Goal: Task Accomplishment & Management: Use online tool/utility

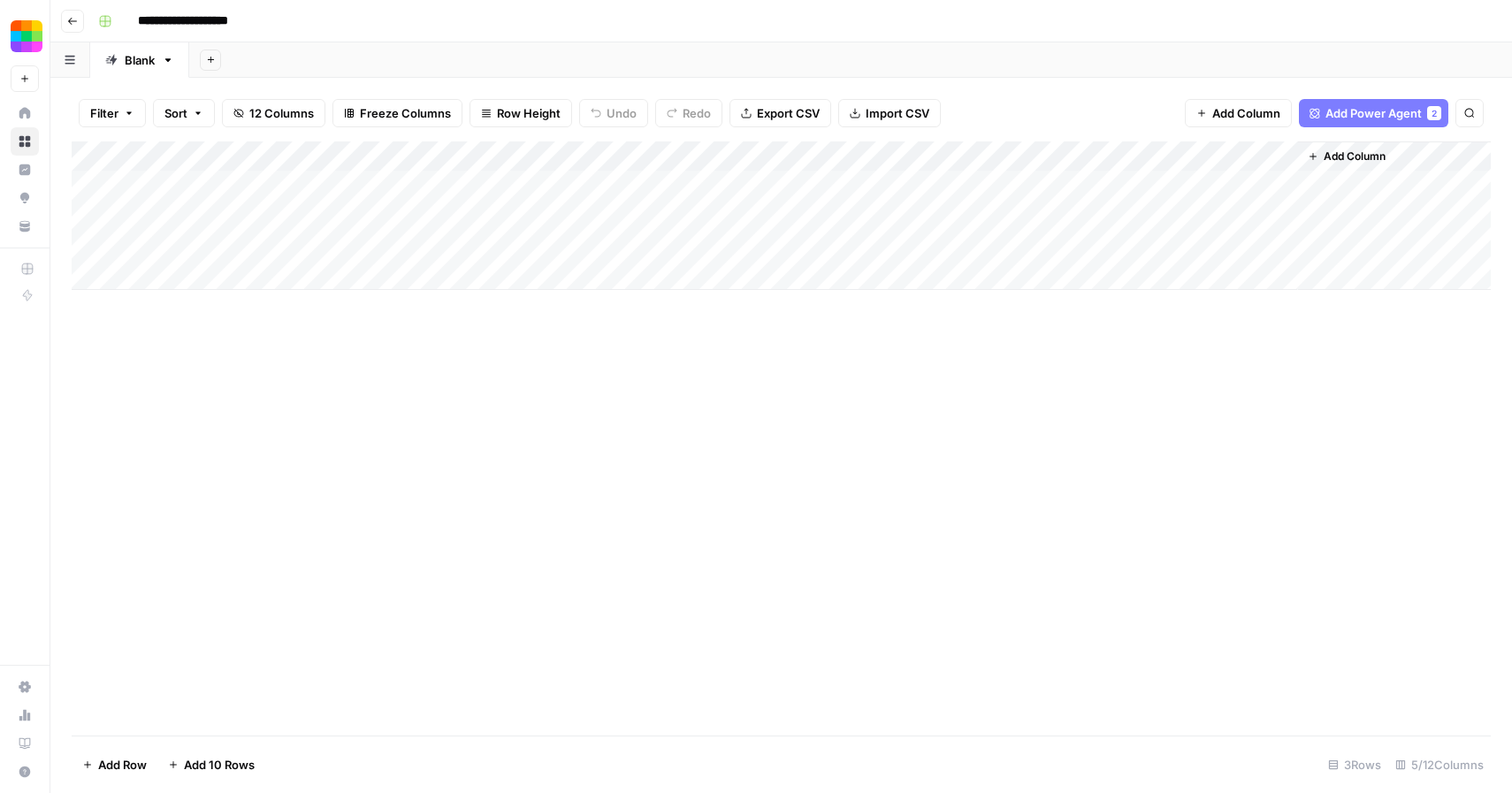
click at [1338, 158] on span "Add Column" at bounding box center [1354, 156] width 62 height 16
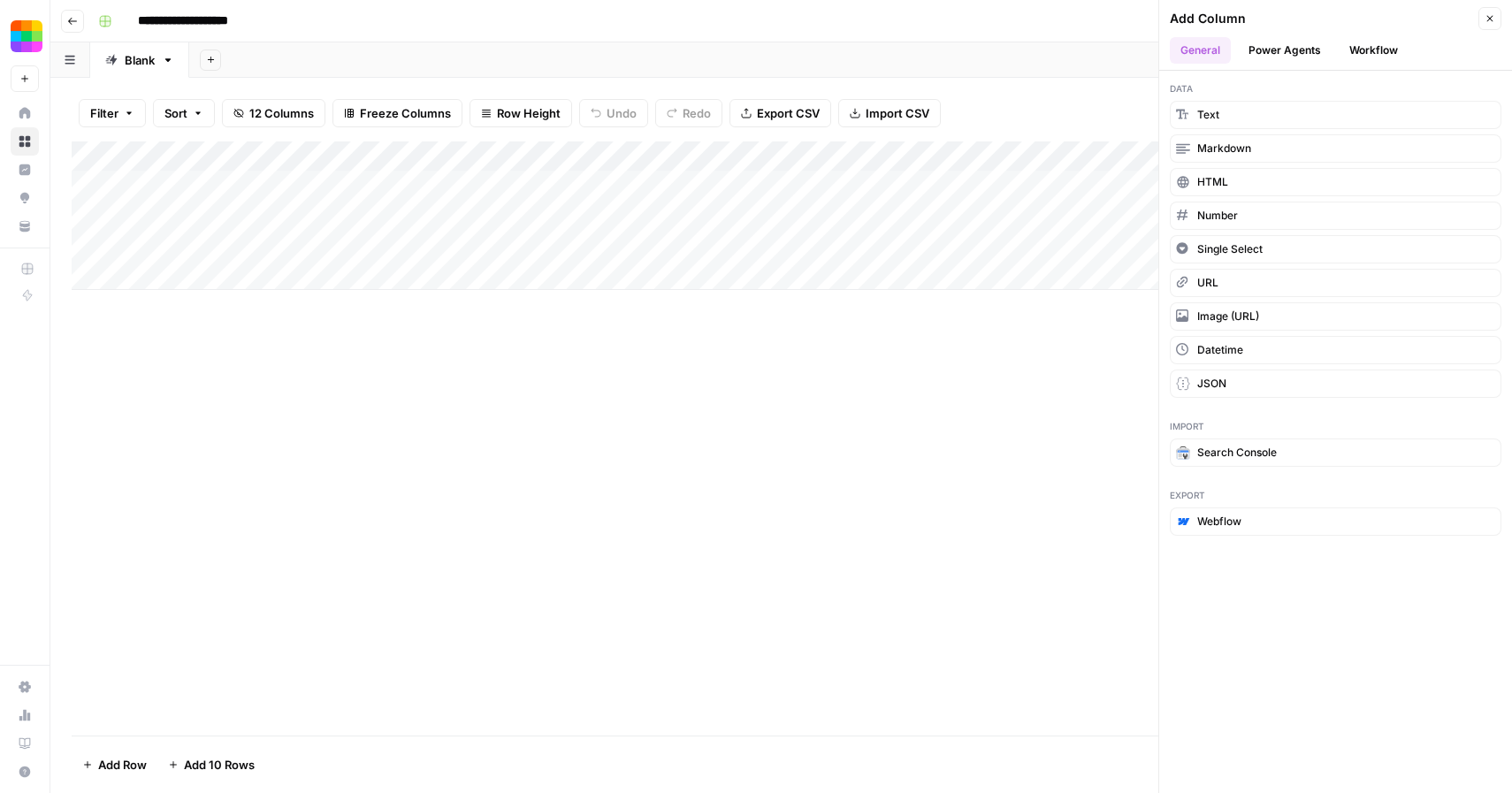
click at [1352, 47] on button "Workflow" at bounding box center [1373, 51] width 70 height 27
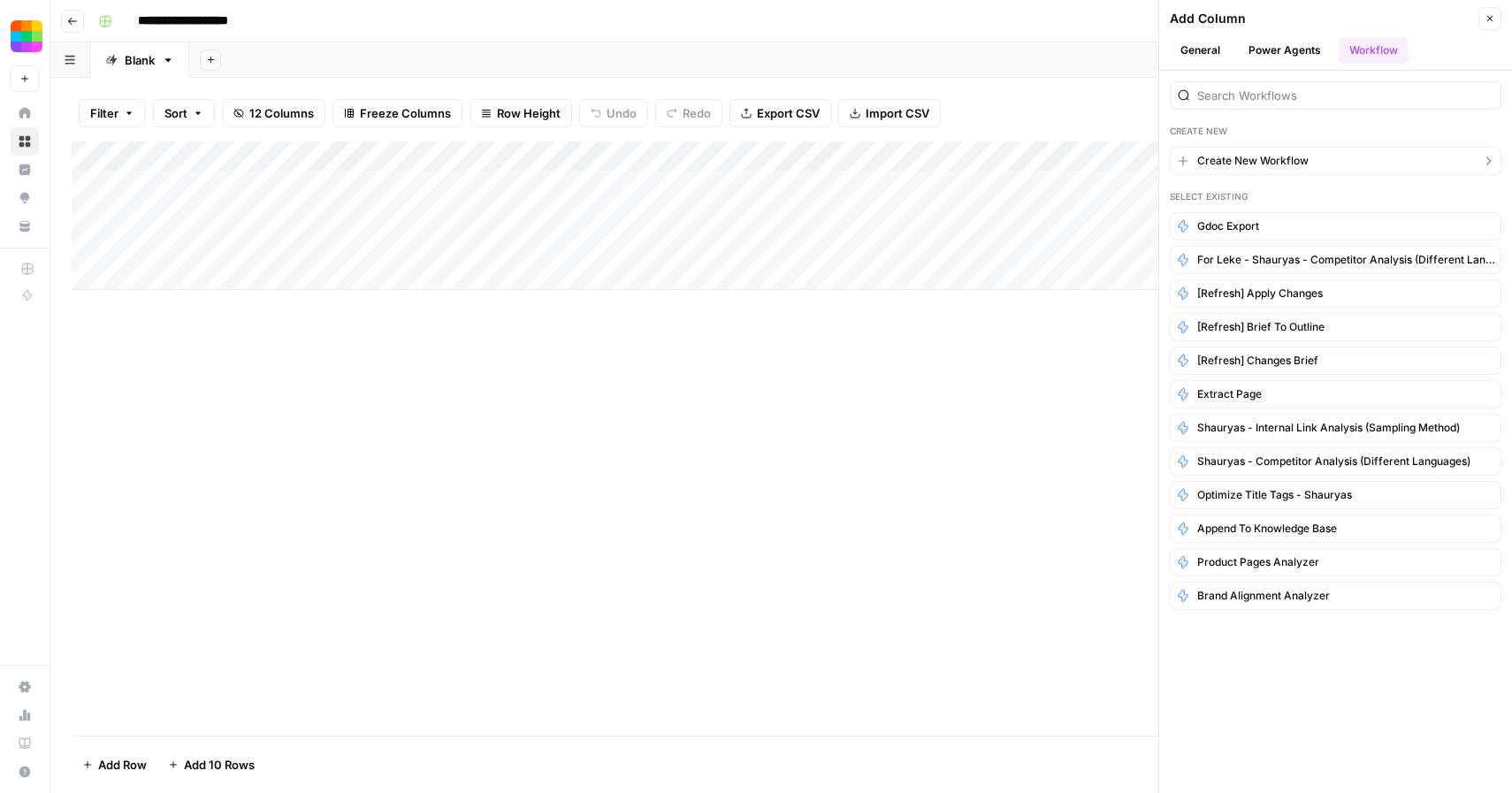
click at [1279, 165] on span "Create New Workflow" at bounding box center [1253, 161] width 111 height 16
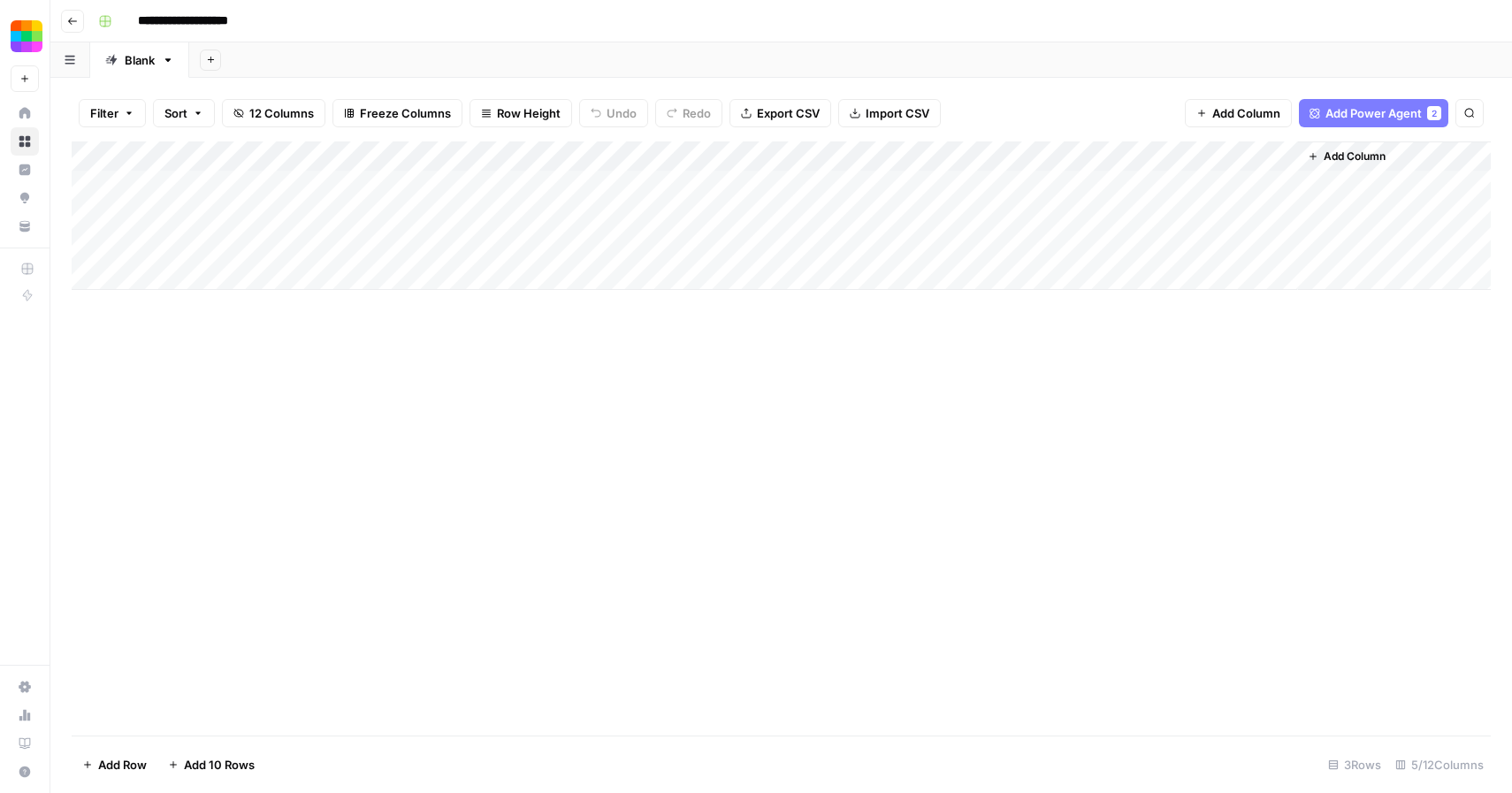
click at [71, 23] on icon "button" at bounding box center [72, 20] width 9 height 7
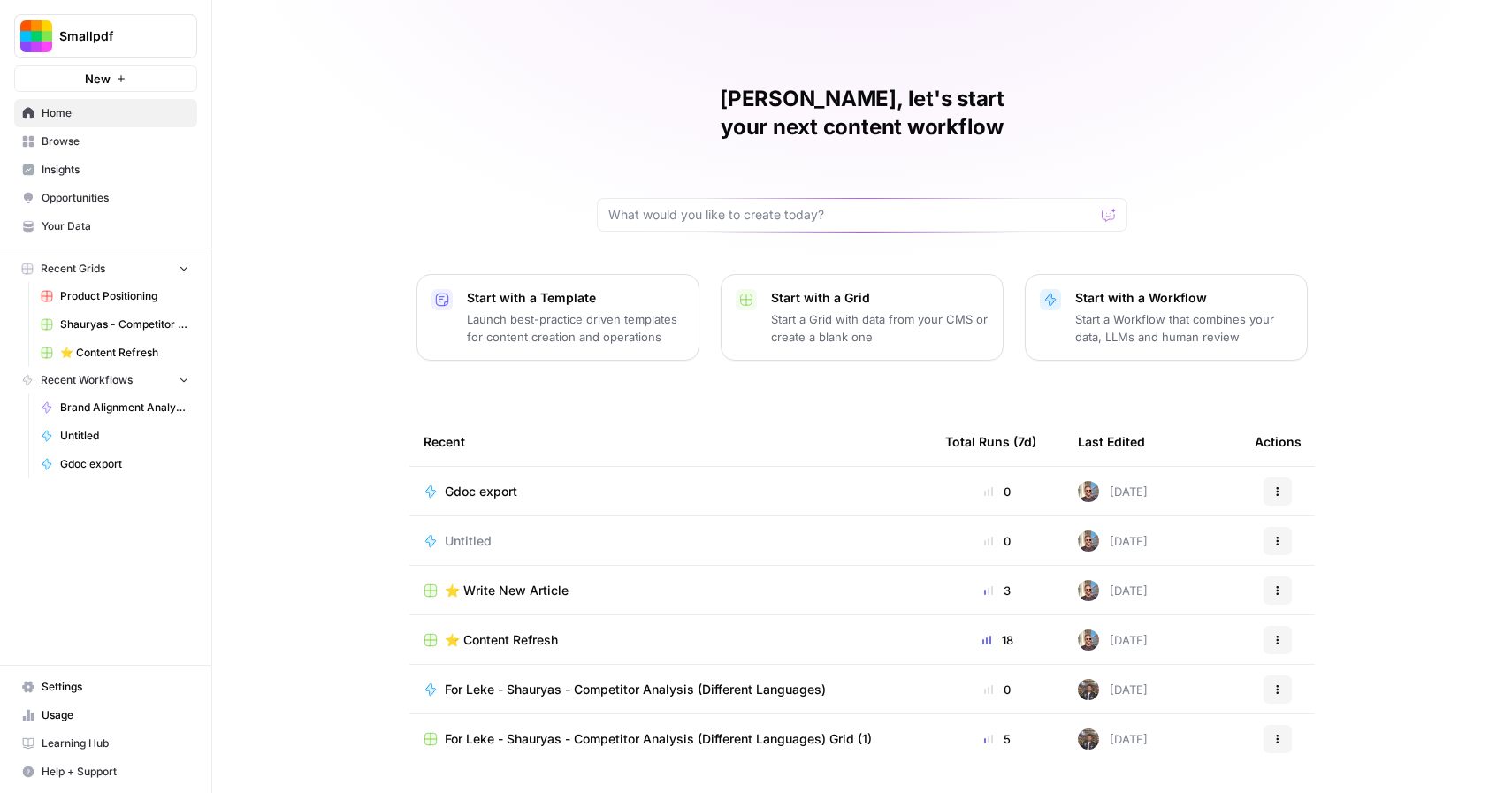
scroll to position [20, 0]
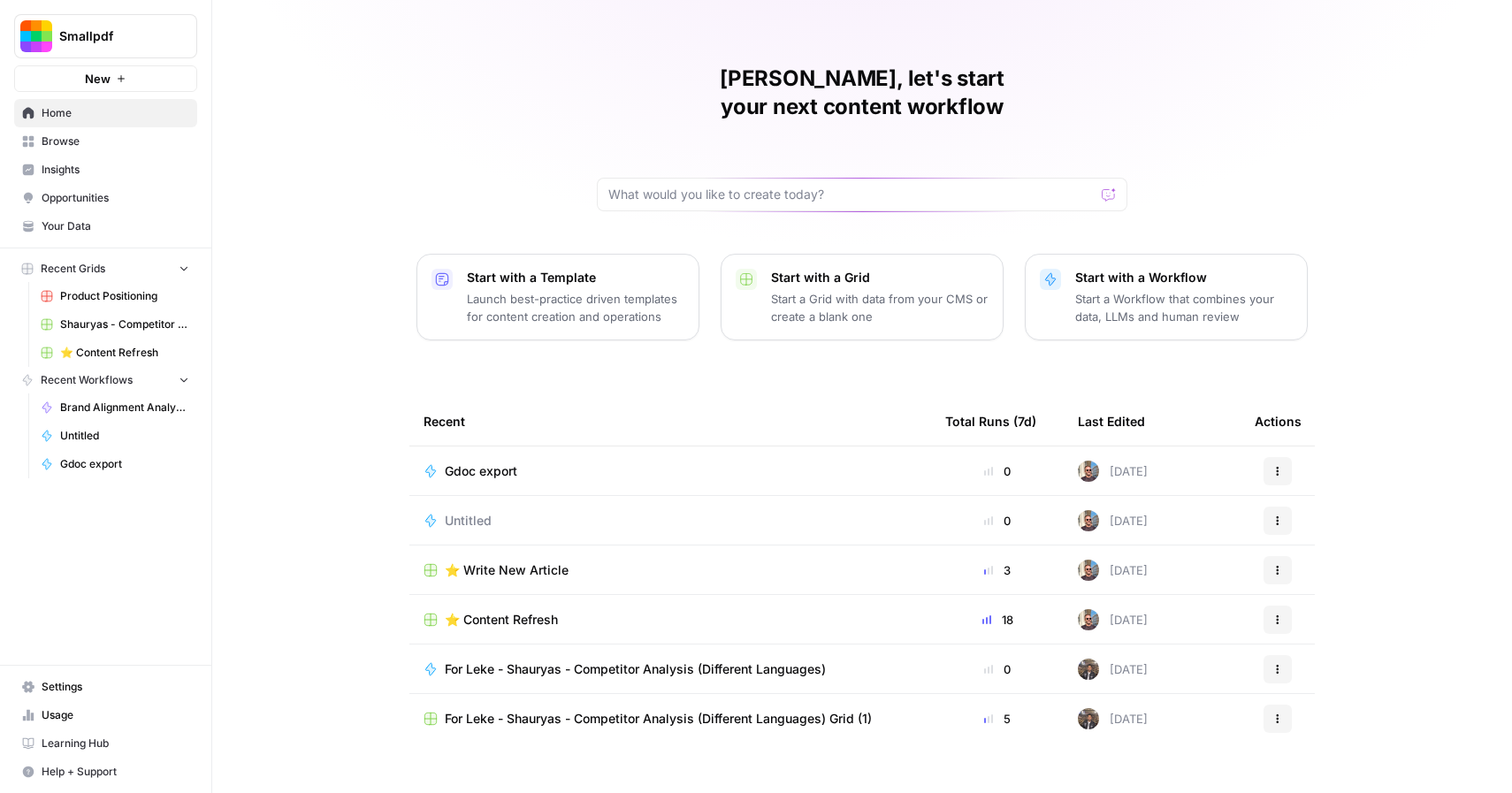
click at [110, 137] on span "Browse" at bounding box center [115, 142] width 147 height 16
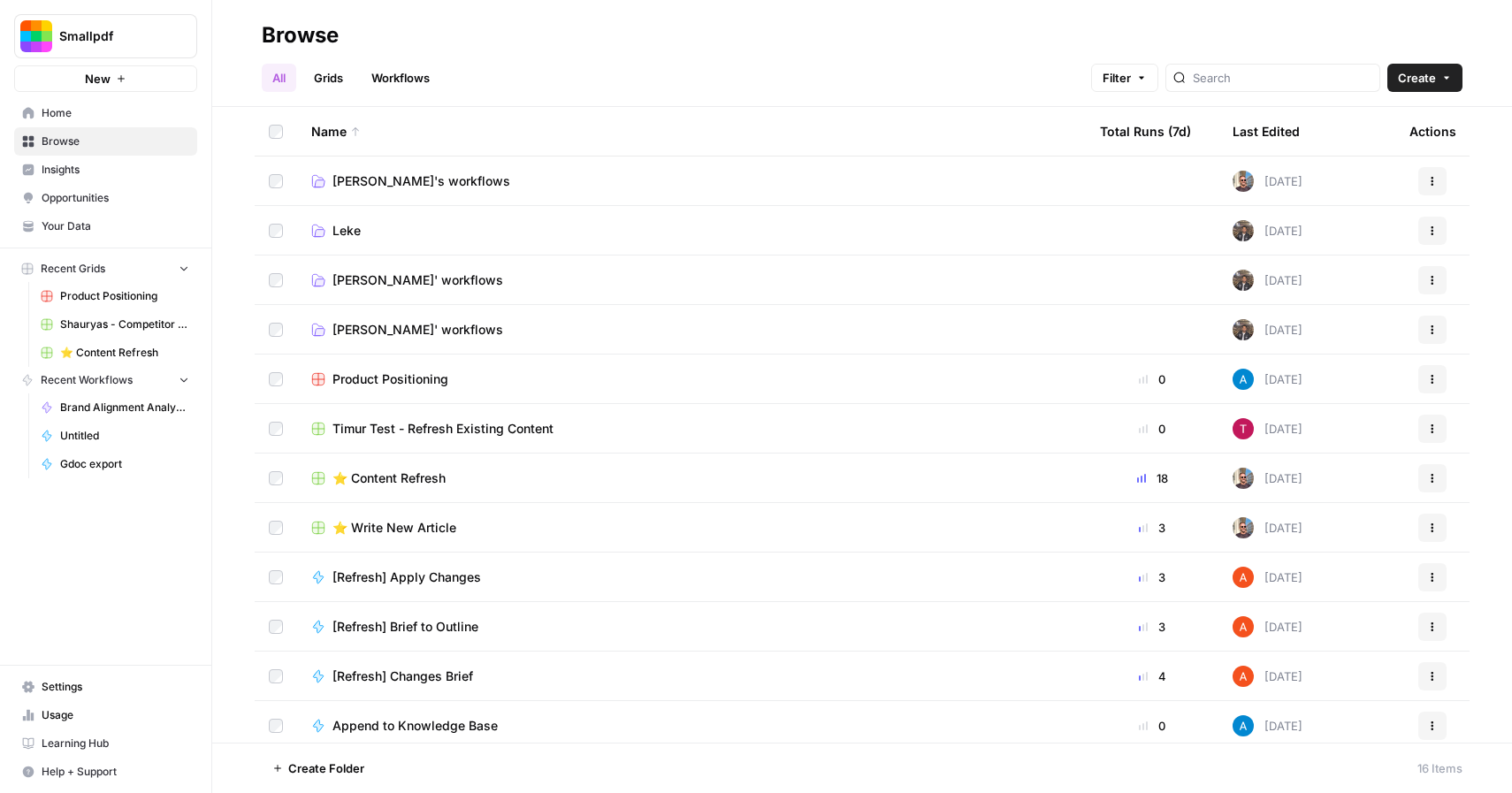
click at [373, 179] on span "[PERSON_NAME]'s workflows" at bounding box center [421, 181] width 178 height 17
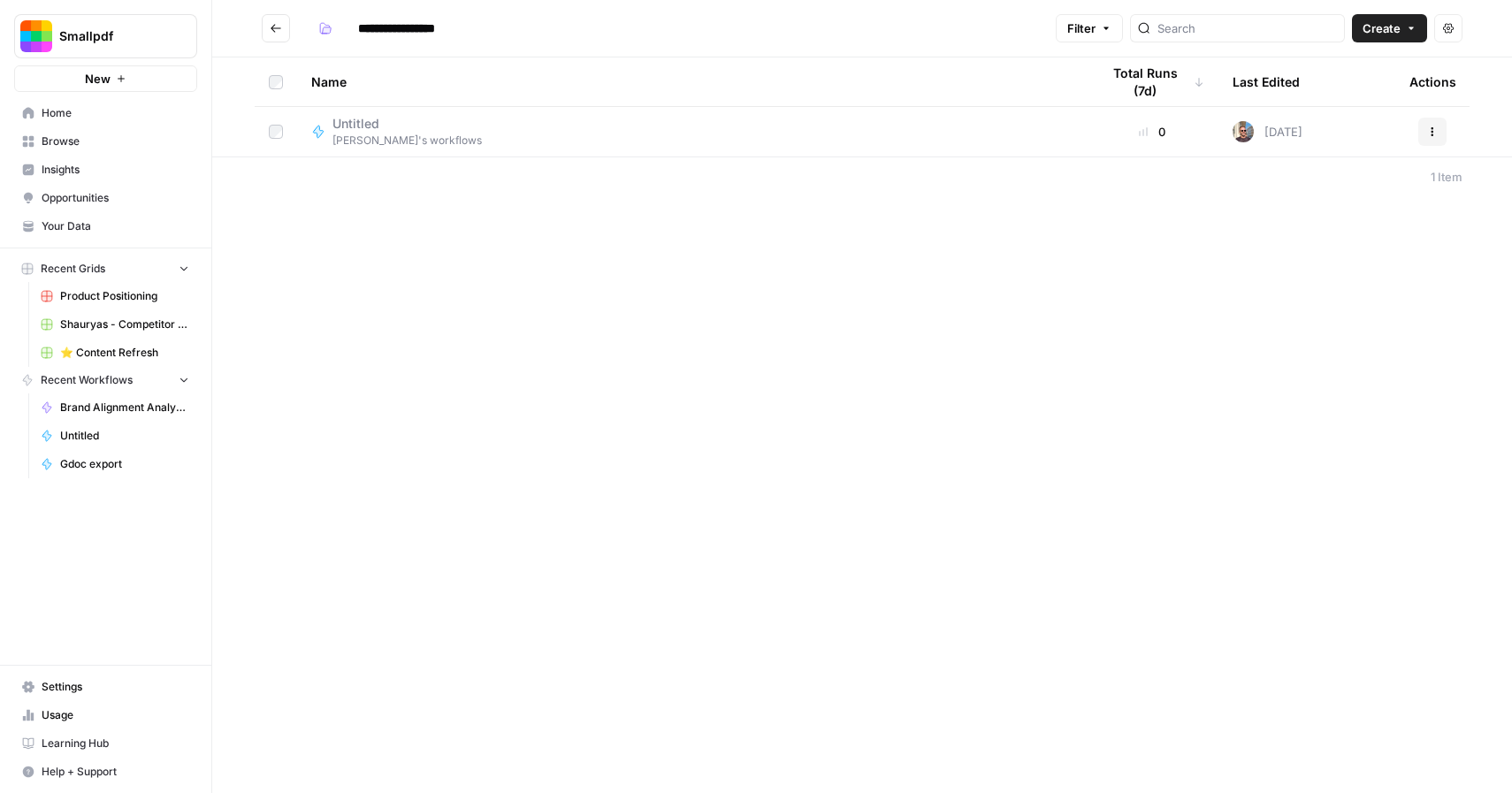
click at [395, 133] on span "[PERSON_NAME]'s workflows" at bounding box center [407, 141] width 149 height 16
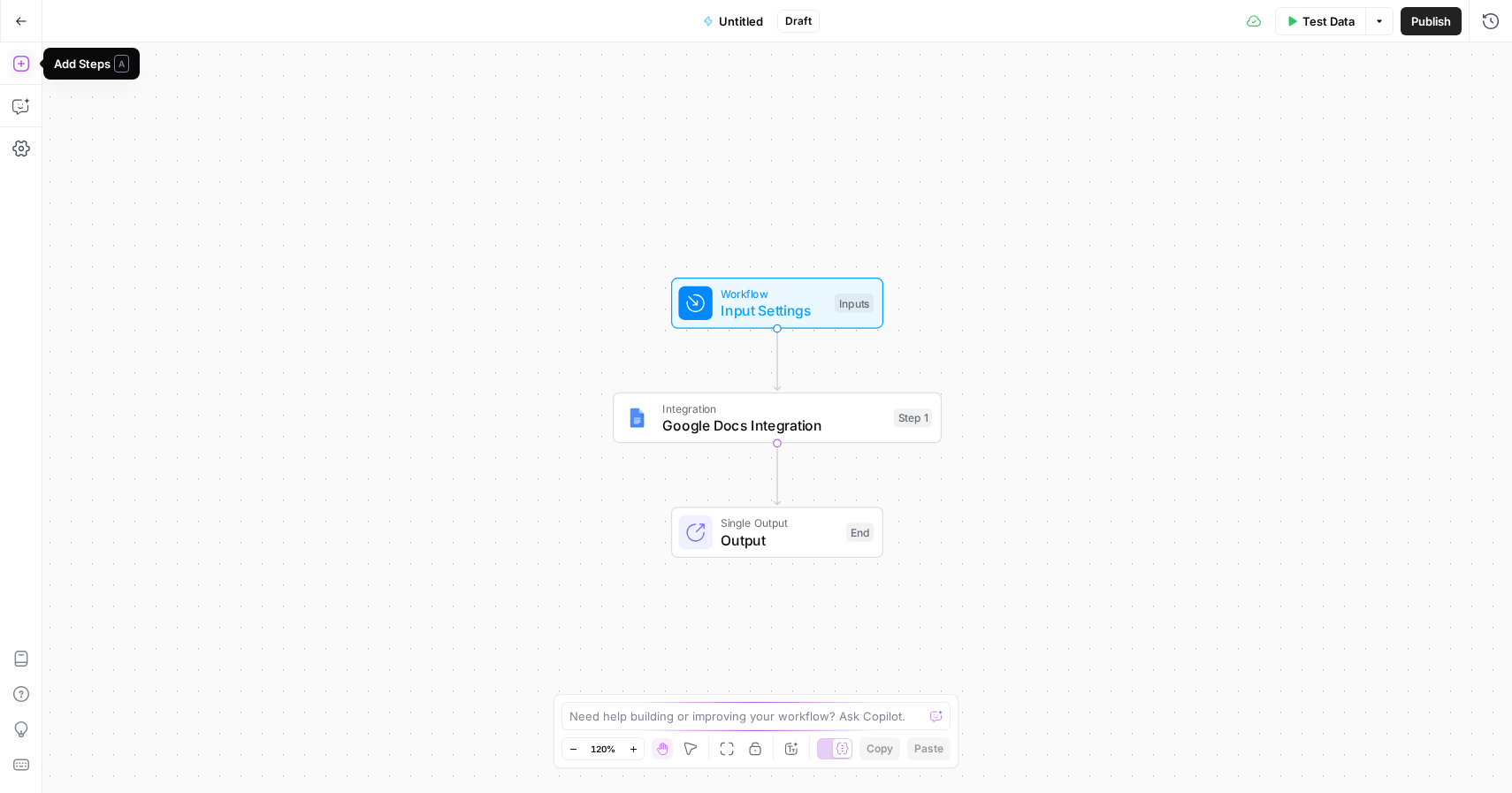
click at [24, 67] on icon "button" at bounding box center [21, 63] width 17 height 17
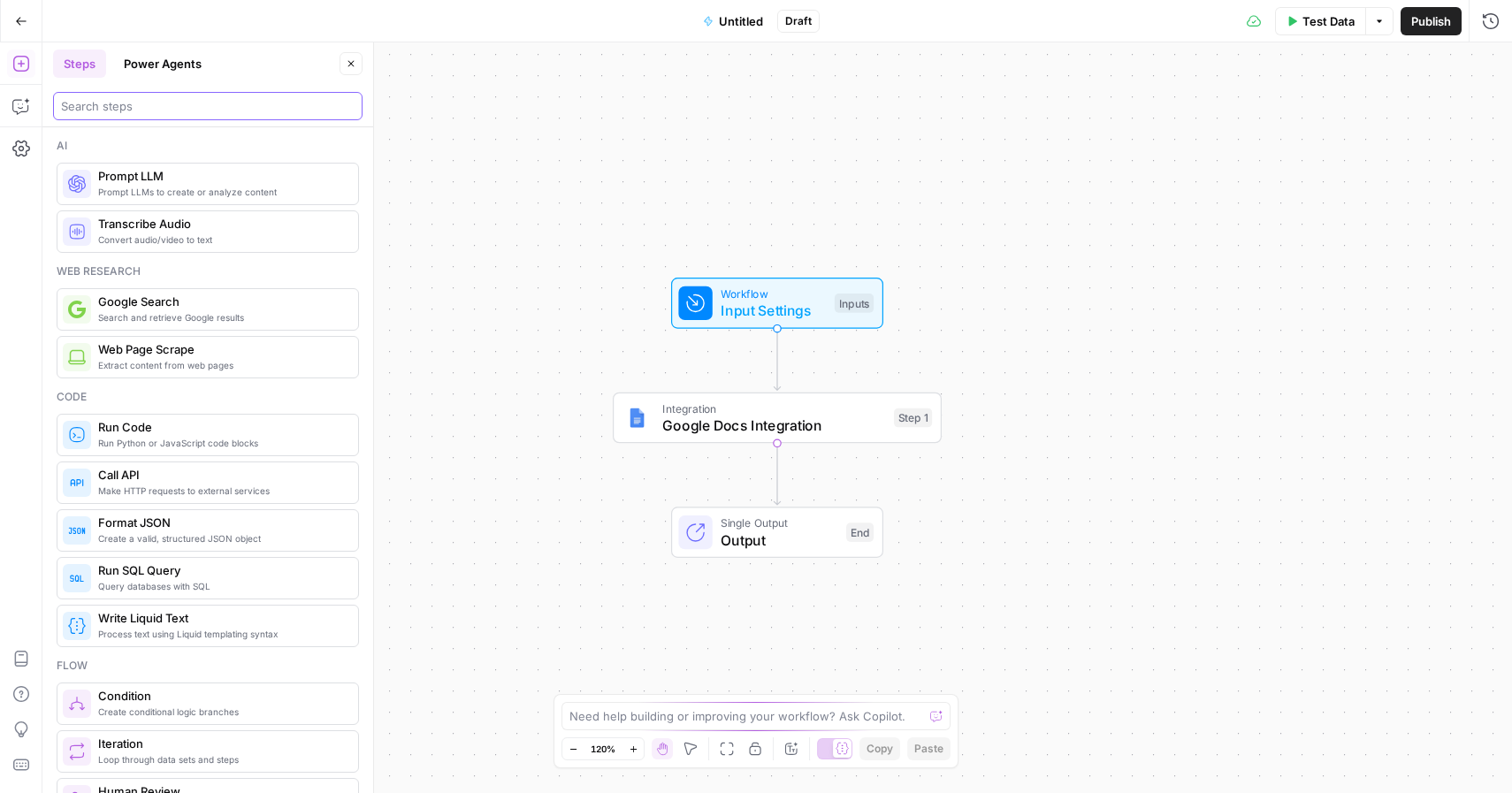
click at [201, 104] on input "search" at bounding box center [208, 106] width 294 height 17
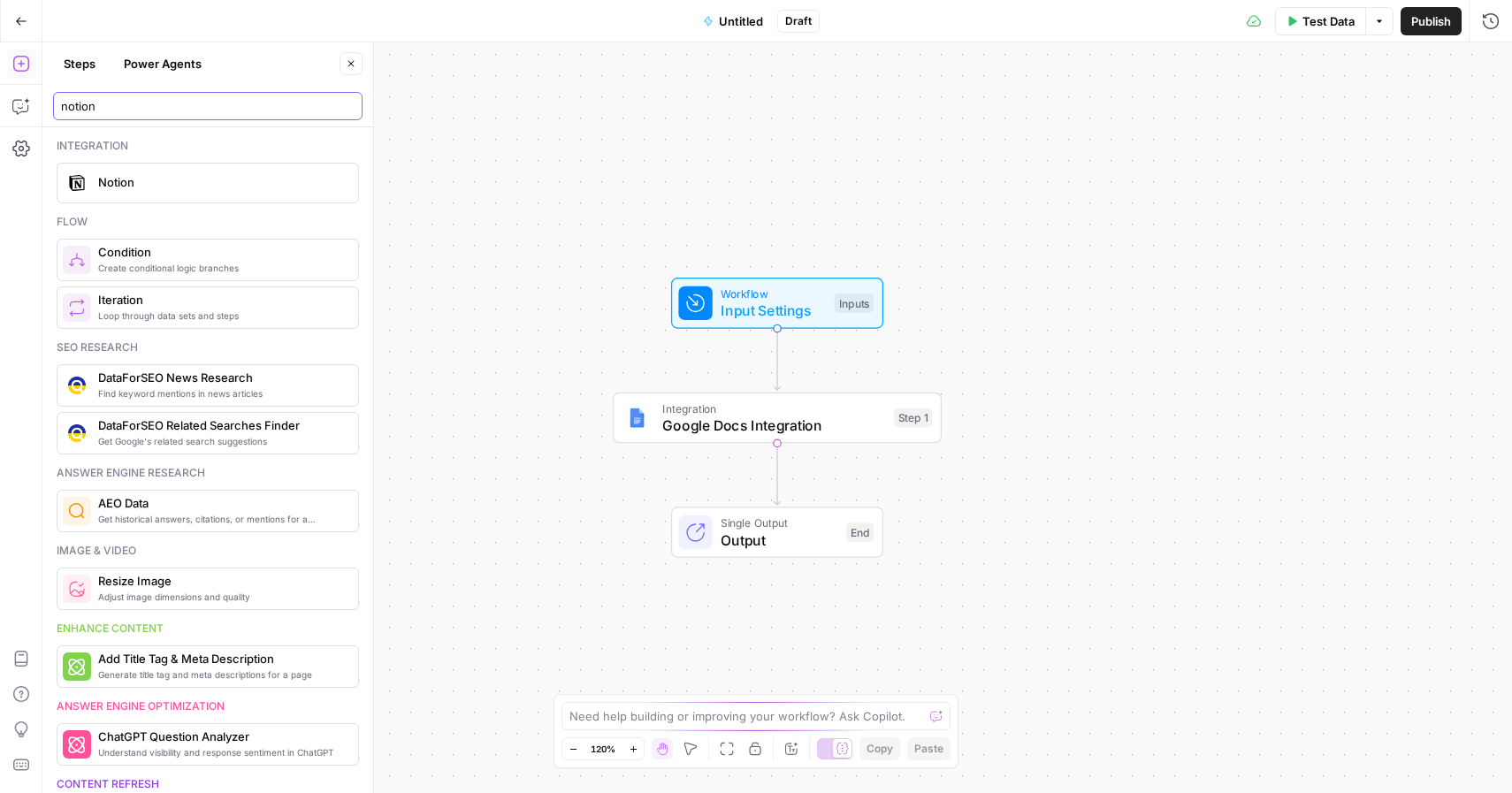
type input "notion"
click at [194, 179] on span "Notion" at bounding box center [221, 182] width 246 height 17
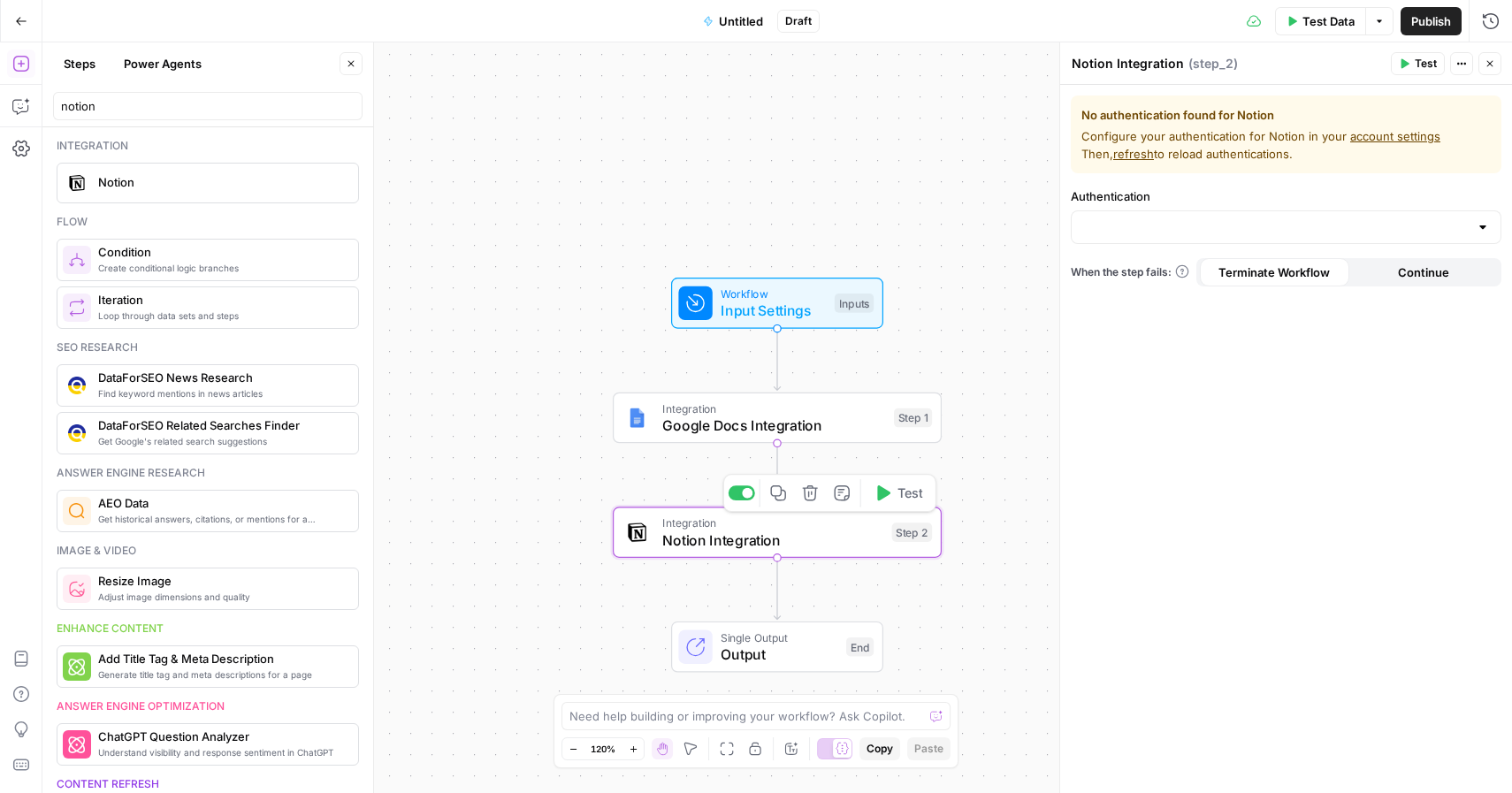
click at [703, 540] on span "Notion Integration" at bounding box center [772, 540] width 221 height 21
